Goal: Transaction & Acquisition: Purchase product/service

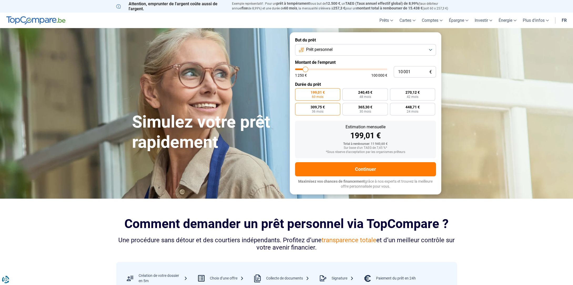
click at [319, 109] on span "309,75 €" at bounding box center [317, 107] width 14 height 4
click at [298, 106] on input "309,75 € 36 mois" at bounding box center [296, 104] width 3 height 3
radio input "true"
drag, startPoint x: 412, startPoint y: 73, endPoint x: 381, endPoint y: 75, distance: 31.1
click at [381, 75] on div "10 001 € 1 250 € 100 000 €" at bounding box center [365, 72] width 141 height 12
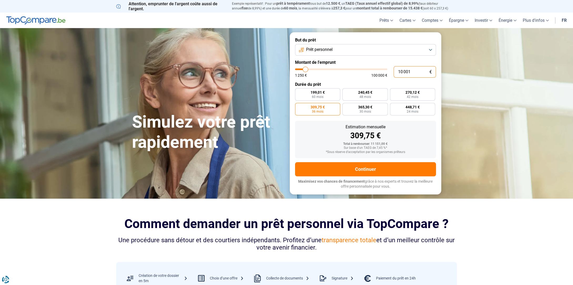
type input "8"
type input "1250"
type input "80"
type input "1250"
type input "800"
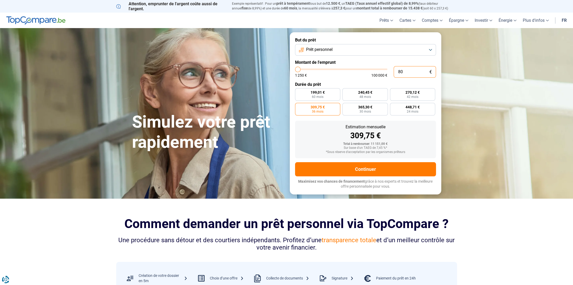
type input "1250"
type input "8 000"
type input "8000"
radio input "true"
type input "10 000"
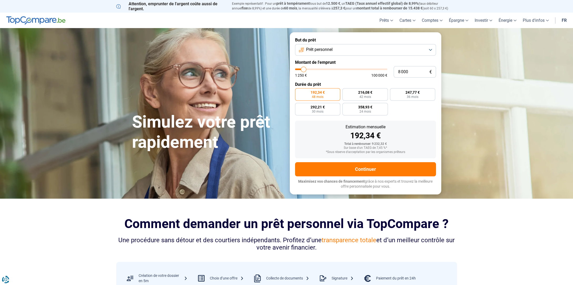
type input "10000"
type input "10 750"
type input "10750"
type input "11 250"
type input "11250"
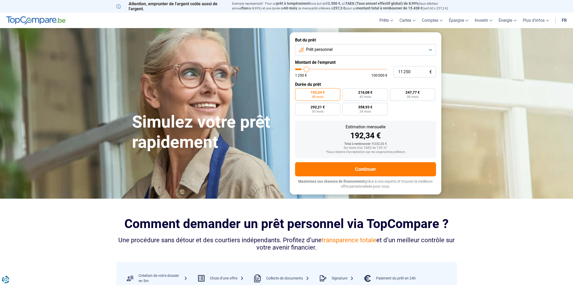
type input "11 500"
type input "11500"
type input "11 750"
type input "11750"
type input "11 500"
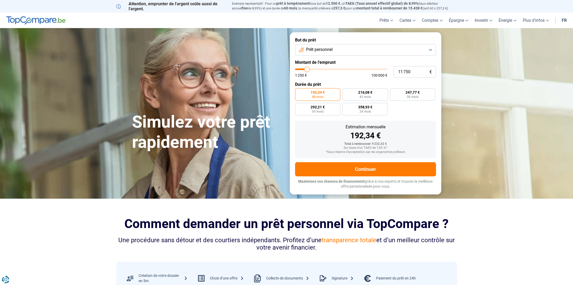
type input "11500"
type input "11 250"
type input "11250"
type input "11 000"
type input "11000"
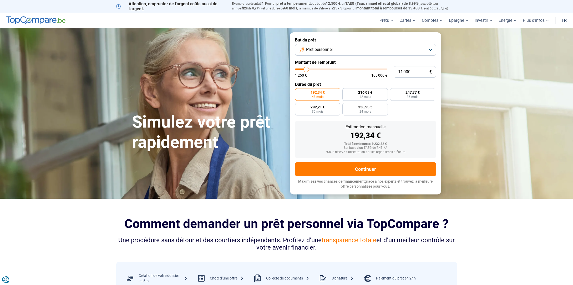
type input "10 750"
type input "10750"
type input "10 500"
type input "10500"
type input "10 000"
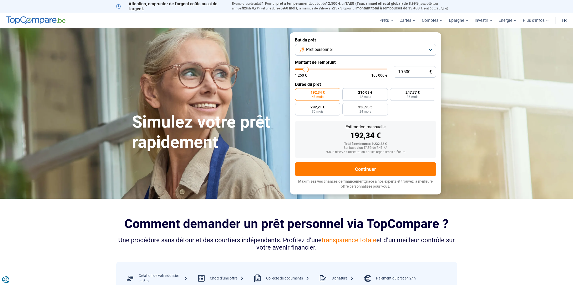
type input "10000"
type input "9 500"
type input "9500"
type input "9 250"
type input "9250"
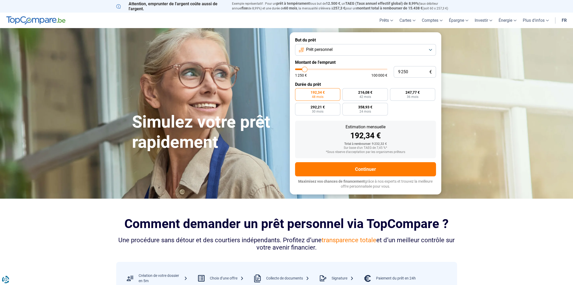
type input "9 000"
type input "9000"
type input "8 750"
type input "8750"
type input "8 500"
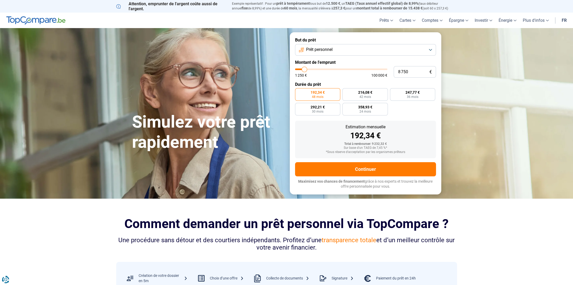
type input "8500"
type input "8 000"
type input "8000"
type input "7 500"
type input "7500"
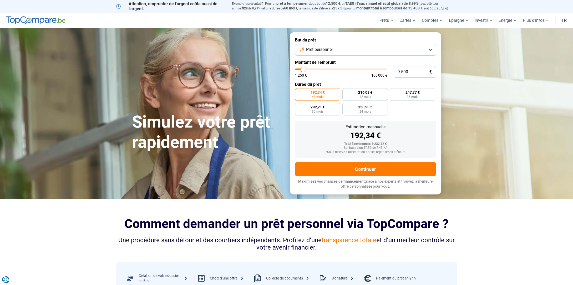
type input "7 250"
type input "7250"
type input "7 000"
type input "7000"
type input "6 750"
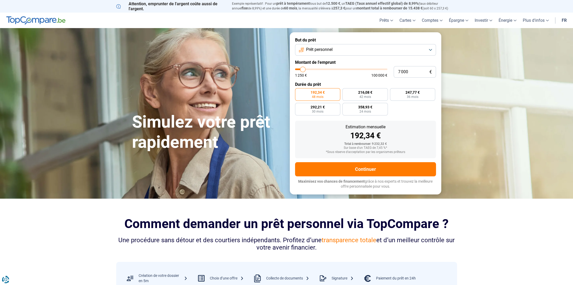
type input "6750"
type input "6 500"
type input "6500"
type input "6 250"
type input "6250"
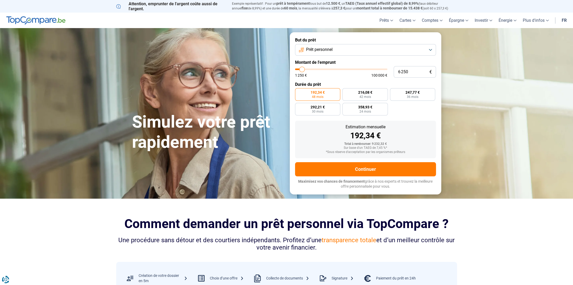
type input "6 000"
type input "6000"
type input "6 250"
type input "6250"
type input "6 750"
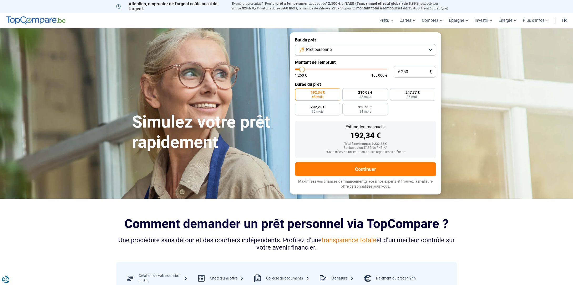
type input "6750"
type input "7 250"
type input "7250"
type input "7 500"
type input "7500"
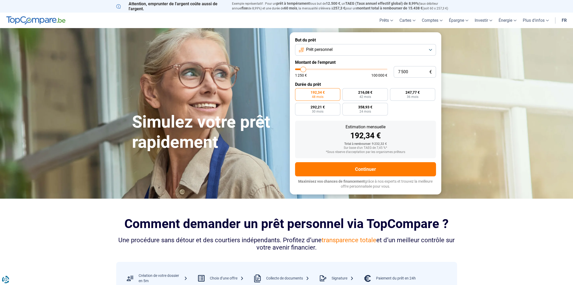
type input "7 750"
type input "7750"
type input "8 000"
type input "8000"
type input "8 500"
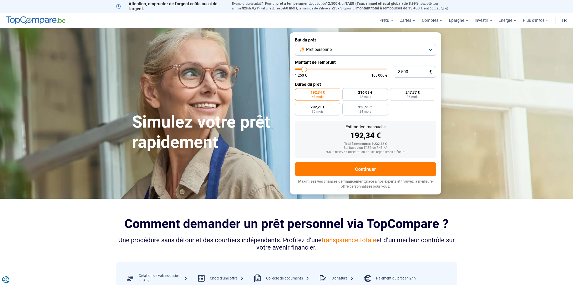
type input "8500"
click at [304, 70] on input "range" at bounding box center [341, 70] width 92 height 2
type input "8 000"
type input "8000"
click at [303, 70] on input "range" at bounding box center [341, 70] width 92 height 2
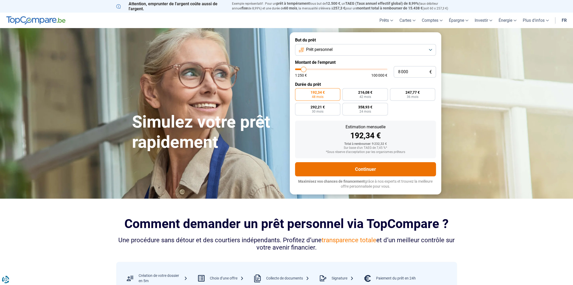
click at [363, 168] on button "Continuer" at bounding box center [365, 169] width 141 height 14
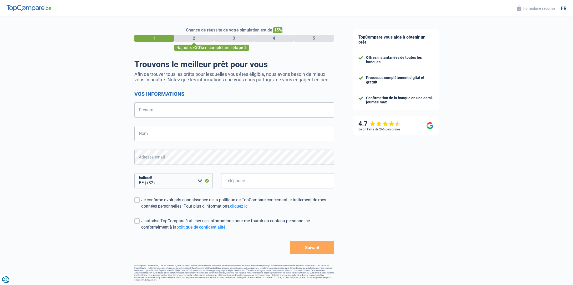
select select "32"
